Goal: Transaction & Acquisition: Purchase product/service

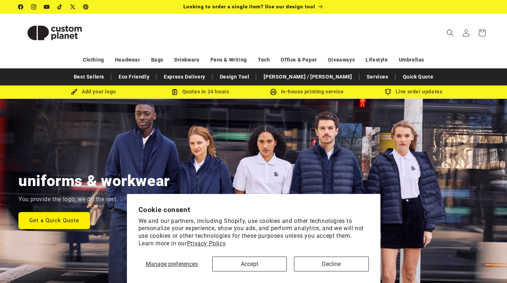
click at [267, 265] on button "Accept" at bounding box center [249, 264] width 75 height 15
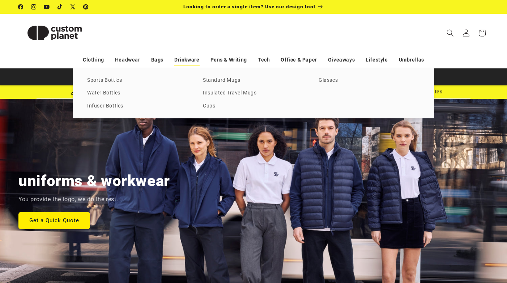
click at [180, 60] on link "Drinkware" at bounding box center [186, 60] width 25 height 13
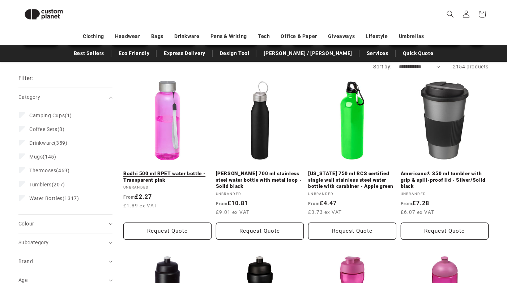
scroll to position [103, 0]
click at [60, 159] on label "Mugs (145) Mugs (145 products)" at bounding box center [63, 156] width 88 height 14
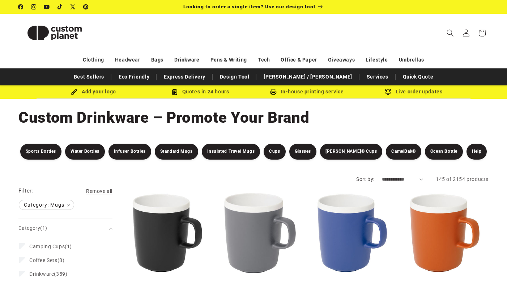
click at [261, 283] on link "Lilio 310 ml ceramic mug - Grey" at bounding box center [260, 286] width 88 height 7
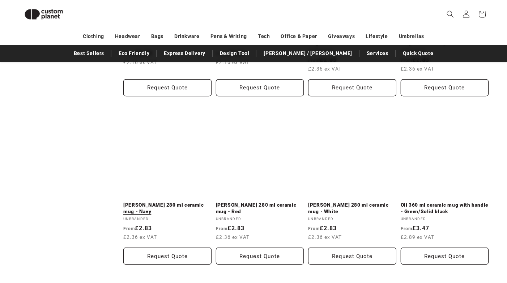
scroll to position [1277, 0]
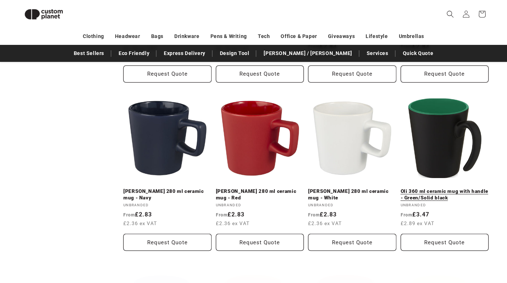
click at [434, 188] on link "Oli 360 ml ceramic mug with handle - Green/Solid black" at bounding box center [445, 194] width 88 height 13
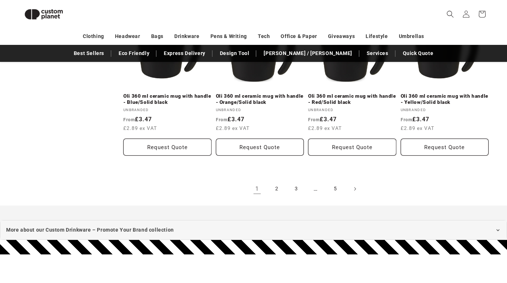
scroll to position [1553, 0]
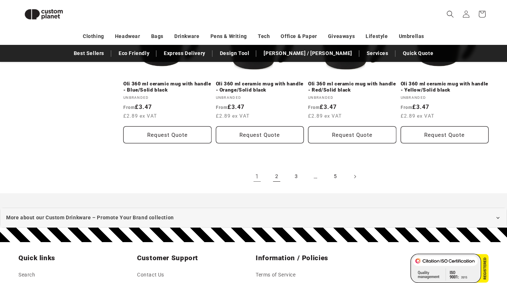
click at [275, 178] on link "2" at bounding box center [277, 177] width 16 height 16
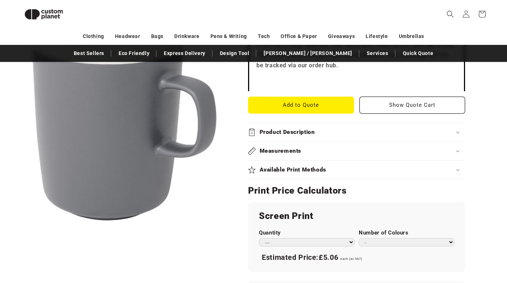
scroll to position [280, 0]
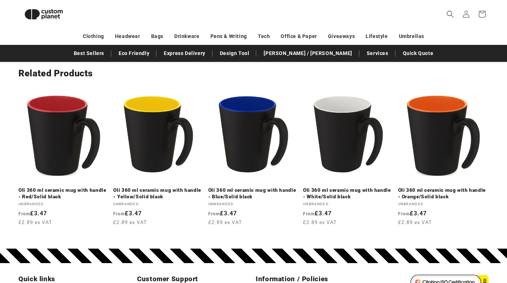
scroll to position [843, 0]
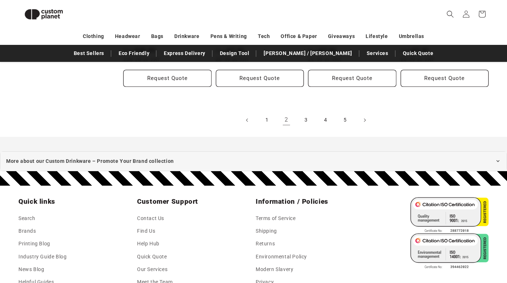
scroll to position [1644, 0]
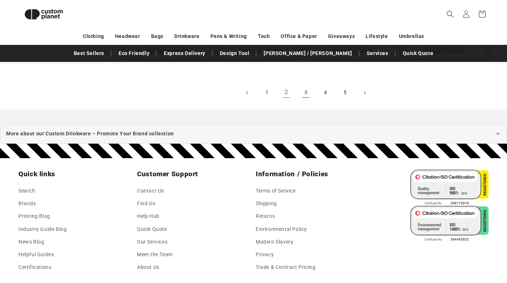
click at [307, 87] on link "3" at bounding box center [306, 93] width 16 height 16
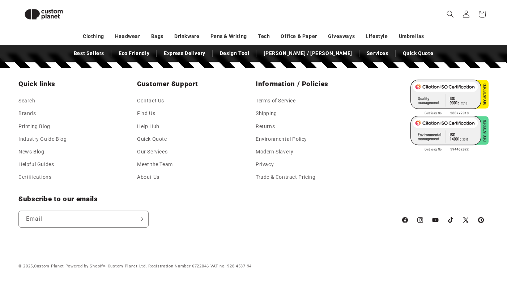
scroll to position [1762, 0]
